Goal: Information Seeking & Learning: Learn about a topic

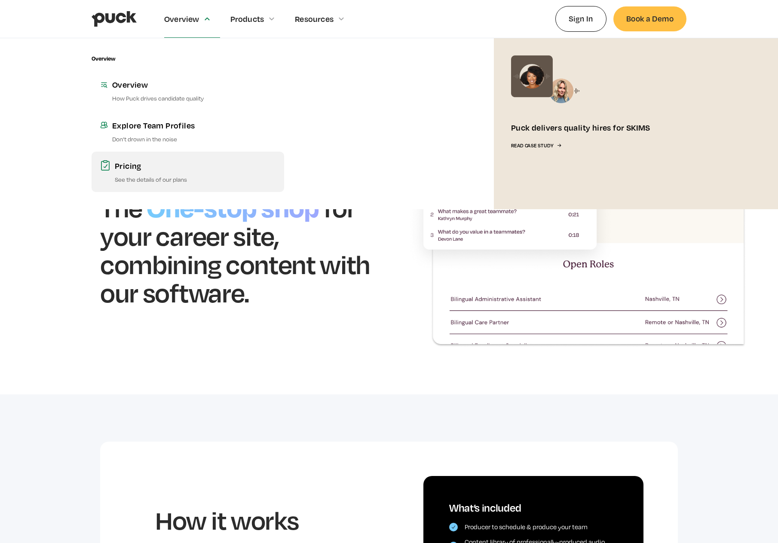
click at [167, 177] on p "See the details of our plans" at bounding box center [195, 179] width 161 height 8
